Goal: Task Accomplishment & Management: Manage account settings

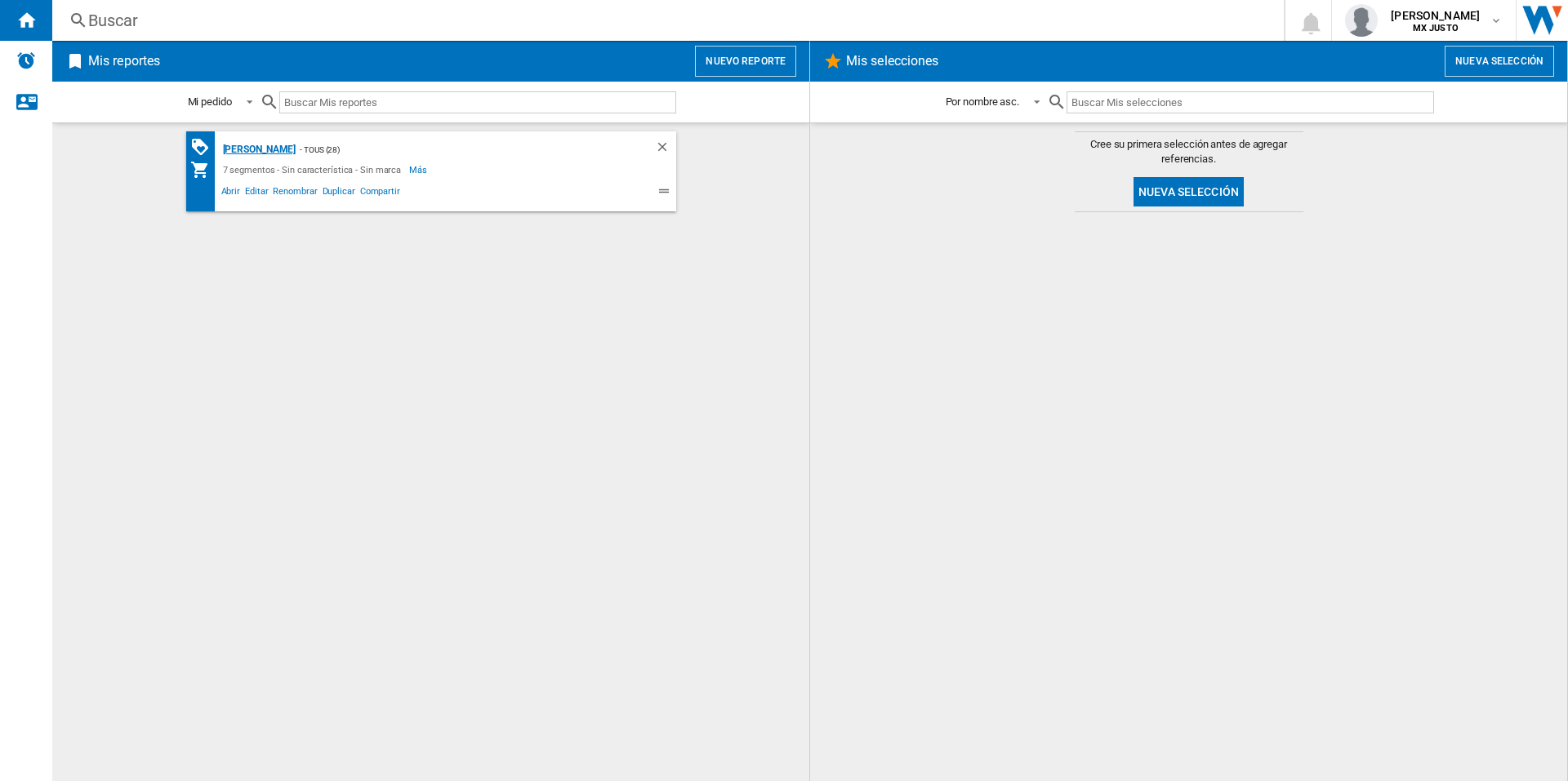
click at [241, 148] on div "[PERSON_NAME]" at bounding box center [258, 149] width 77 height 20
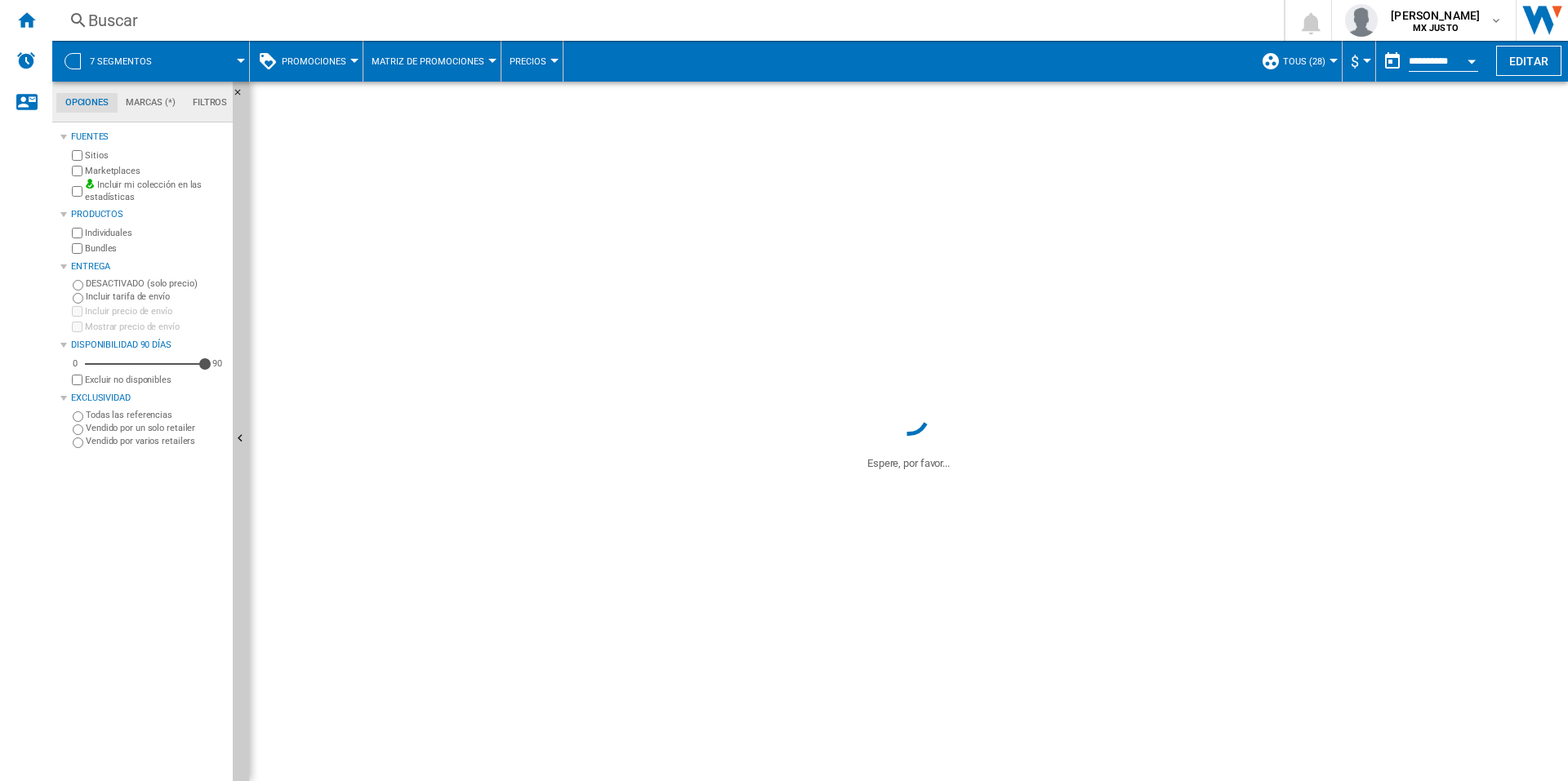
click at [1288, 63] on span "TOUS (28)" at bounding box center [1304, 61] width 43 height 11
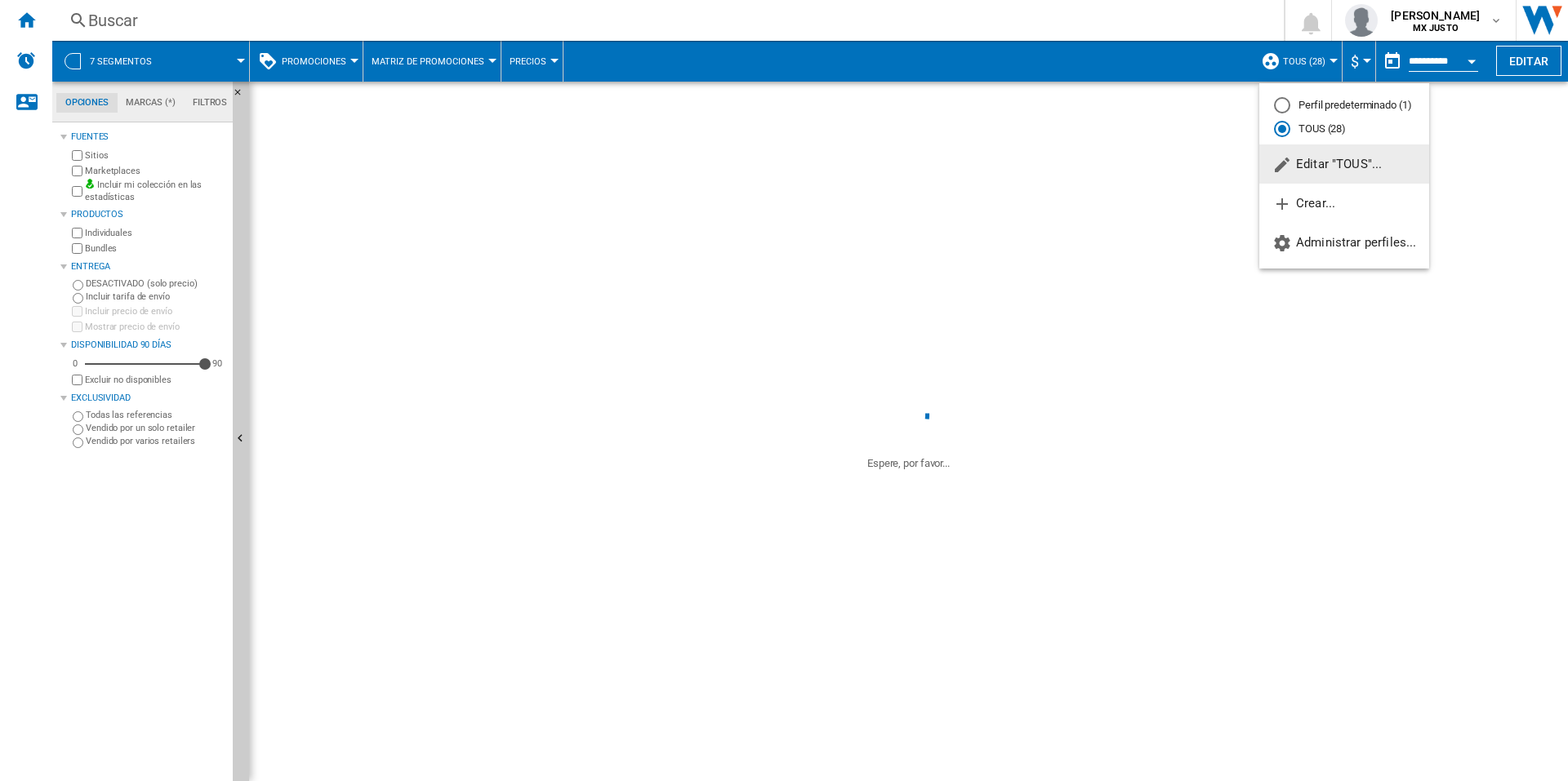
click at [1328, 162] on span "Editar "TOUS"..." at bounding box center [1327, 164] width 109 height 15
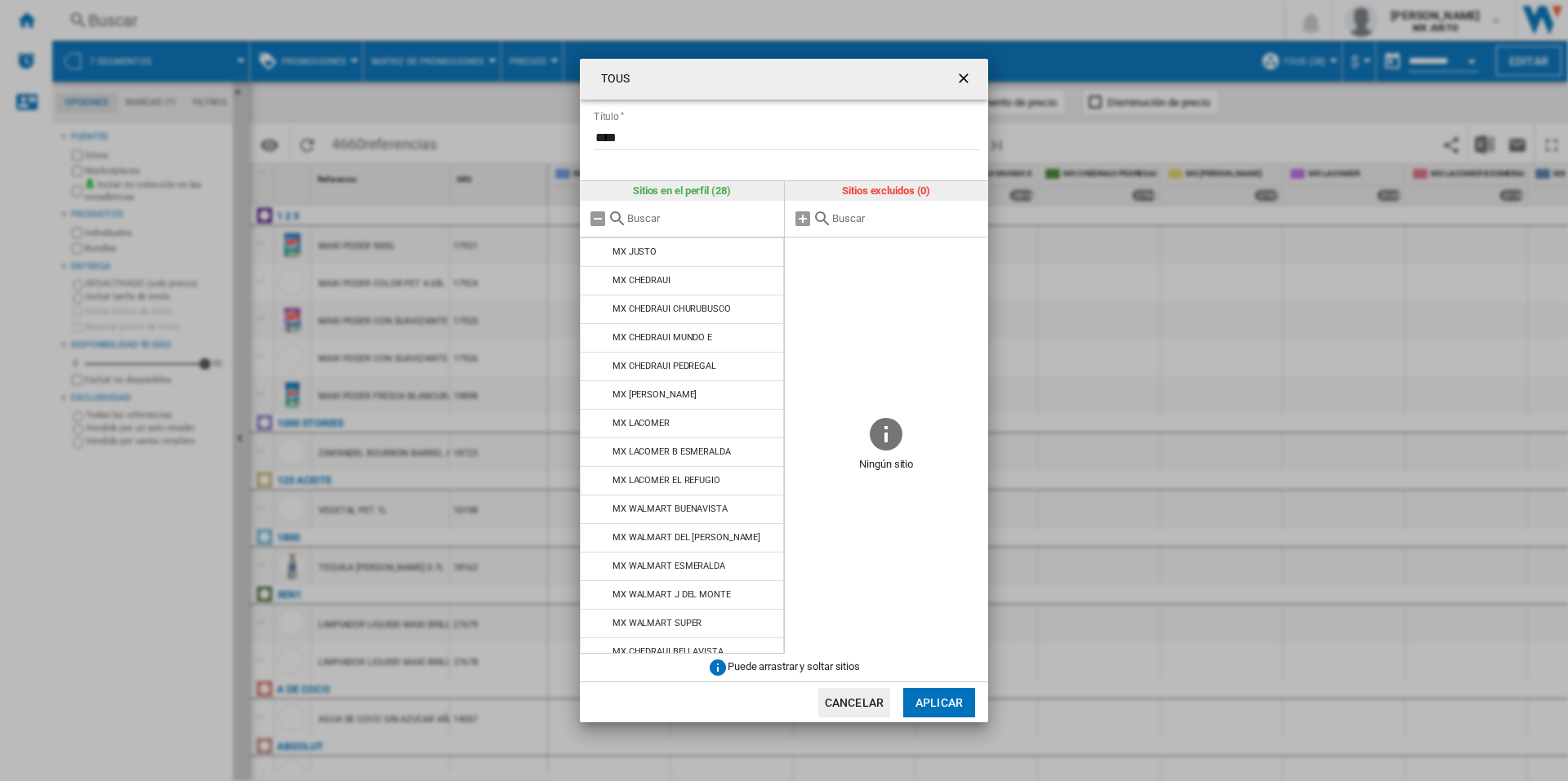
click at [785, 612] on span at bounding box center [886, 565] width 204 height 176
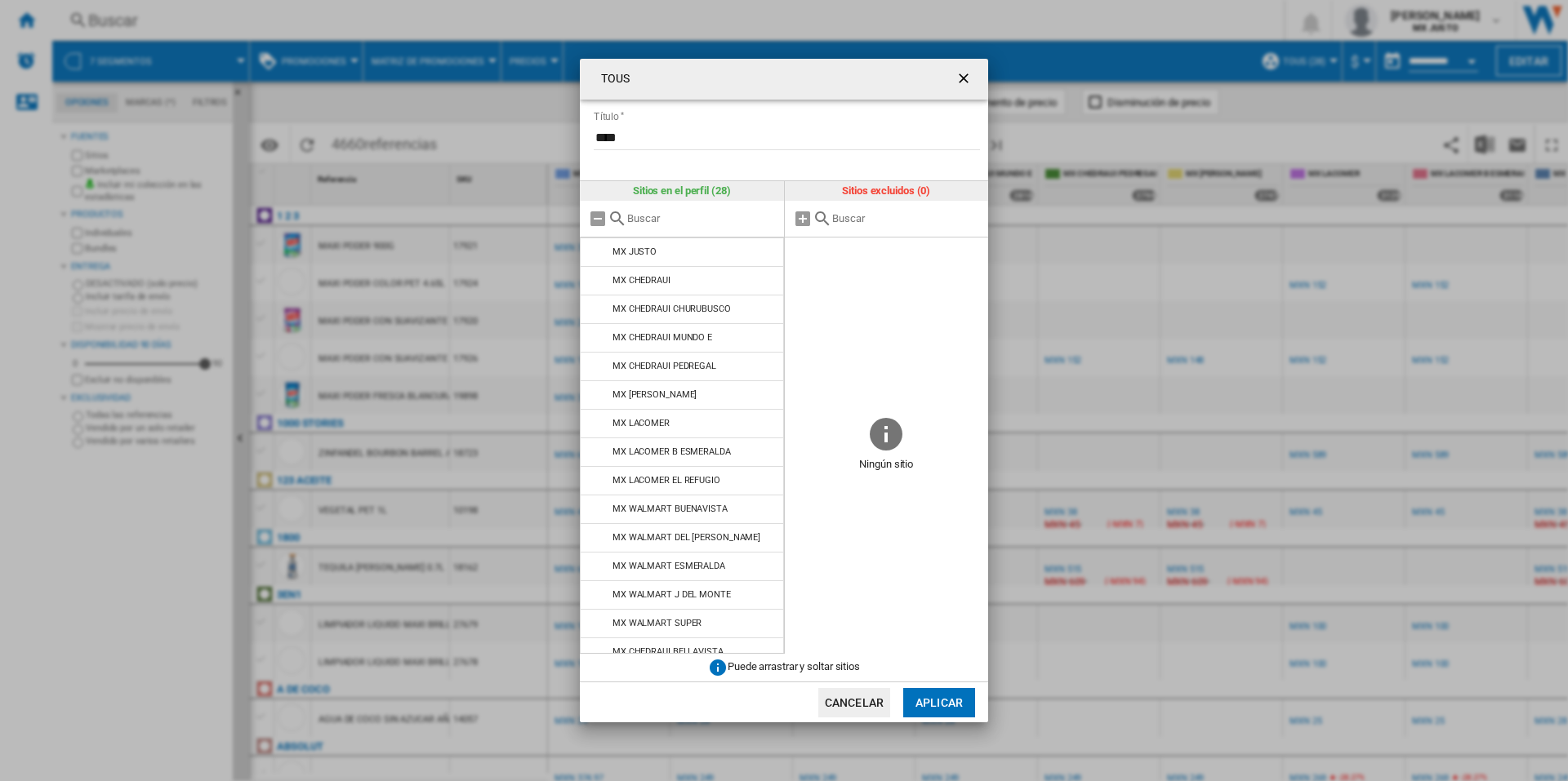
click at [961, 70] on ng-md-icon "getI18NText('BUTTONS.CLOSE_DIALOG')" at bounding box center [965, 80] width 19 height 19
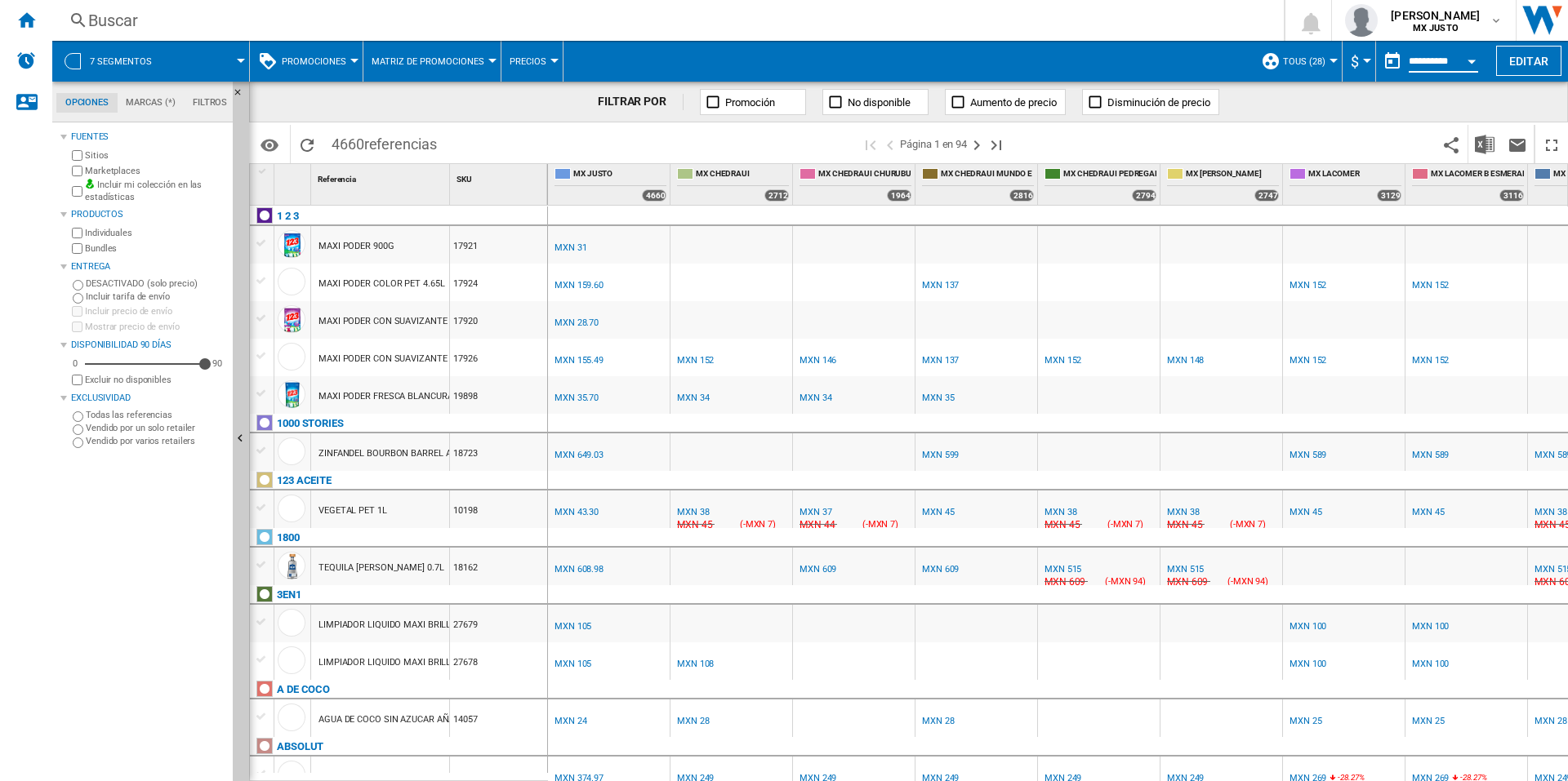
click at [1420, 65] on input "**********" at bounding box center [1444, 64] width 70 height 15
click at [1475, 56] on button "Open calendar" at bounding box center [1471, 59] width 29 height 29
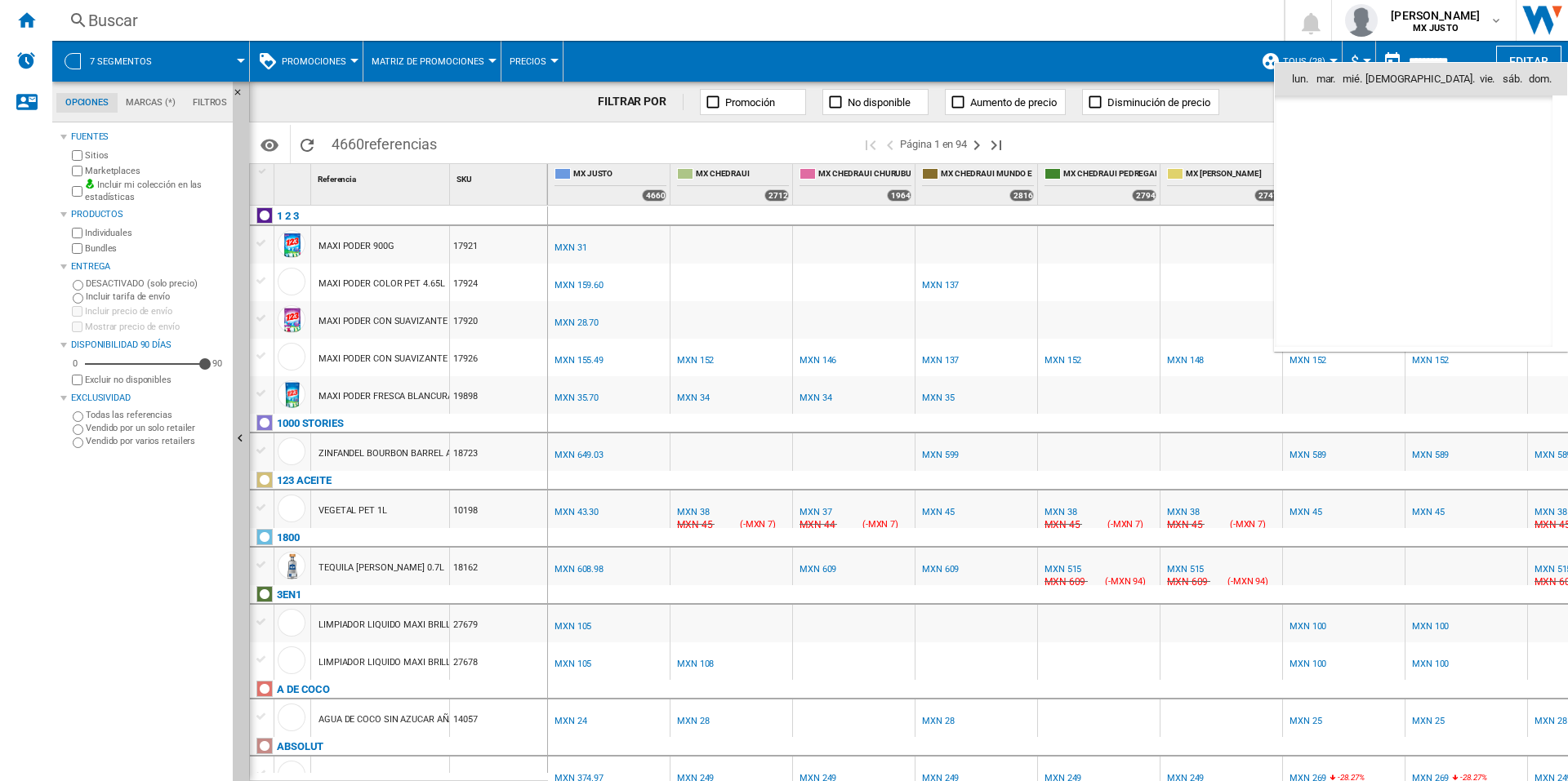
scroll to position [7787, 0]
click at [1309, 147] on span "1" at bounding box center [1305, 150] width 33 height 33
type input "**********"
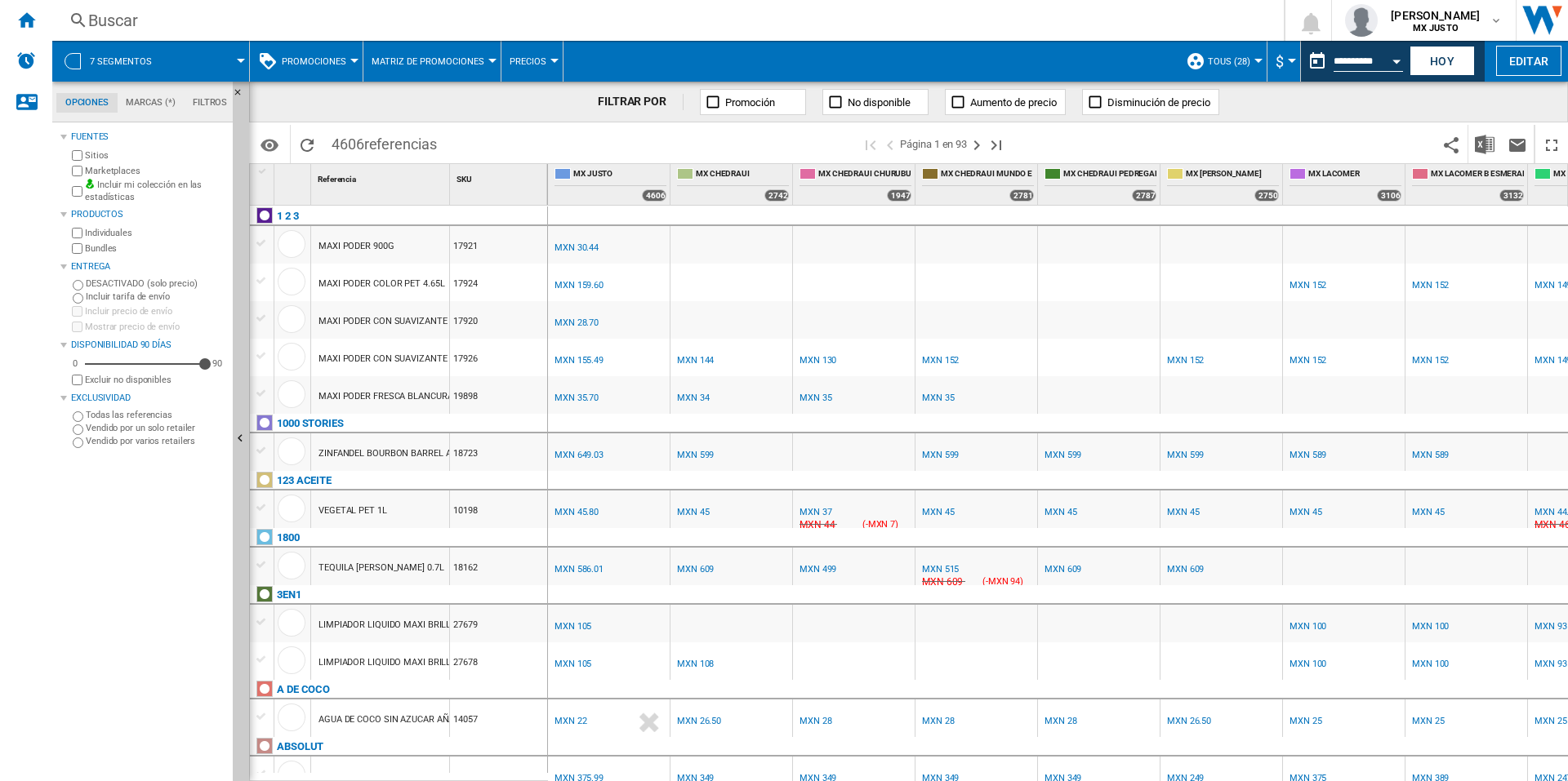
click at [1227, 59] on span "TOUS (28)" at bounding box center [1229, 61] width 43 height 11
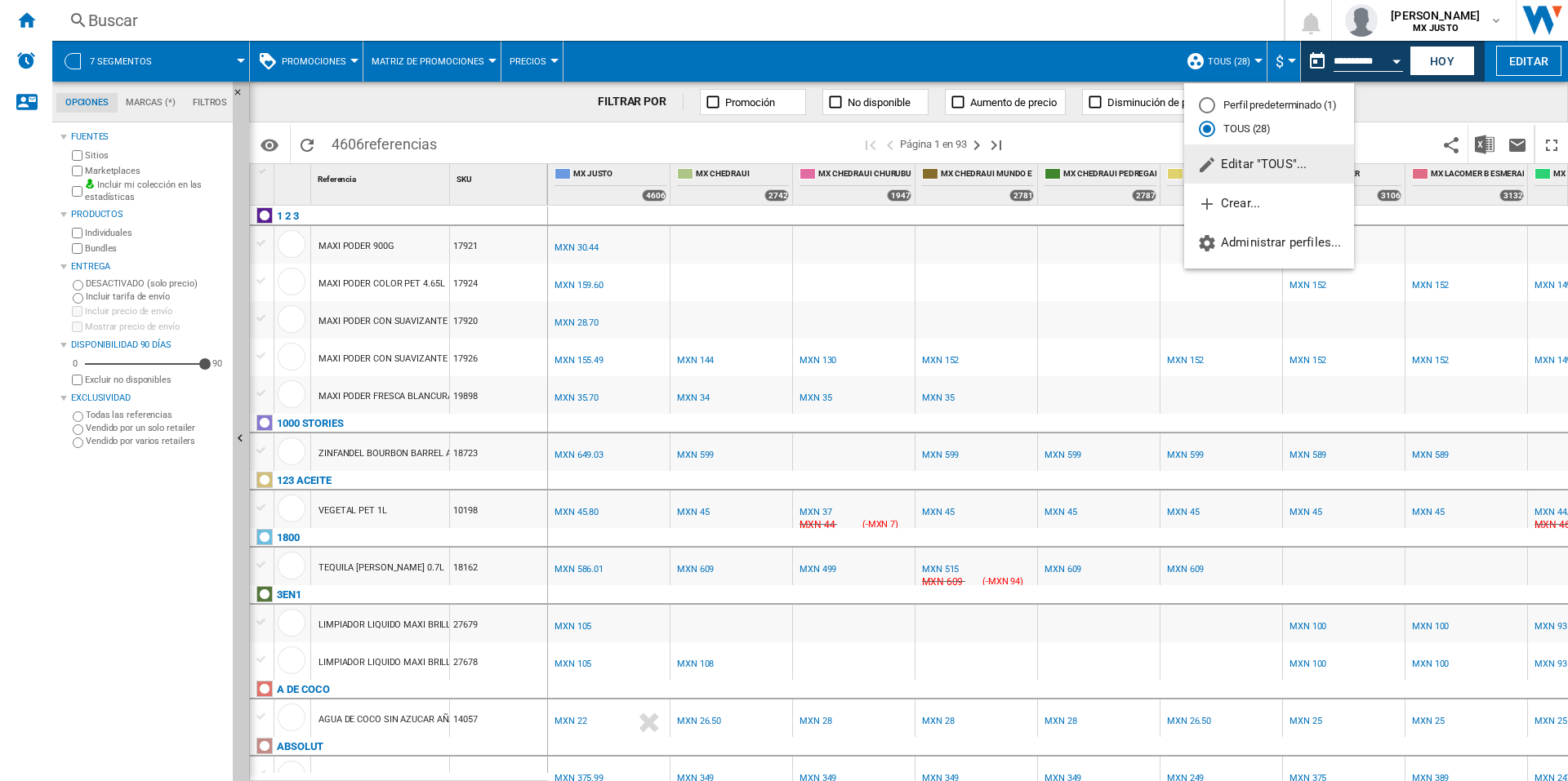
click at [1245, 157] on span "Editar "TOUS"..." at bounding box center [1252, 164] width 109 height 15
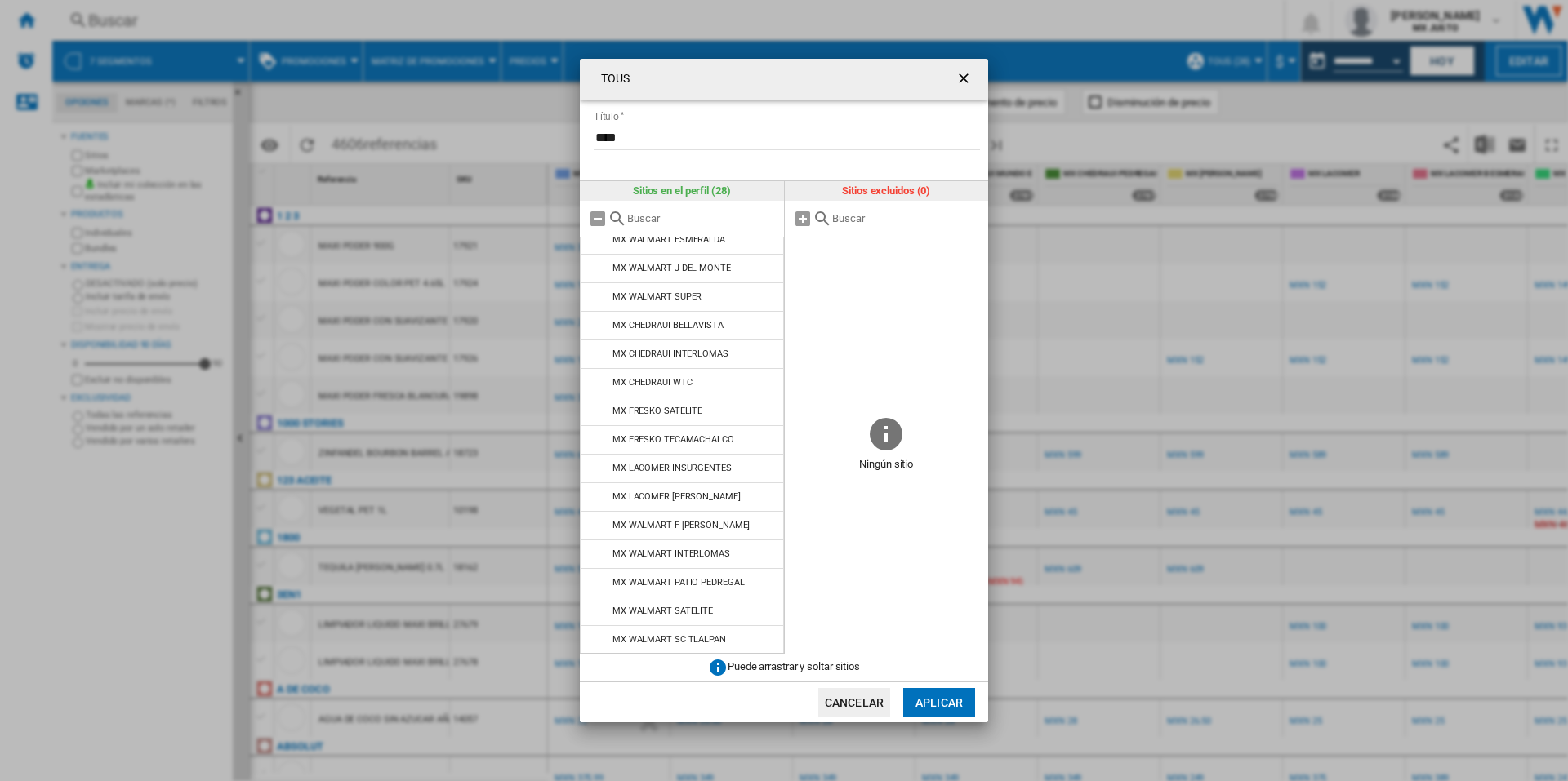
scroll to position [381, 0]
click at [961, 75] on ng-md-icon "getI18NText('BUTTONS.CLOSE_DIALOG')" at bounding box center [965, 80] width 19 height 19
